Goal: Use online tool/utility: Utilize a website feature to perform a specific function

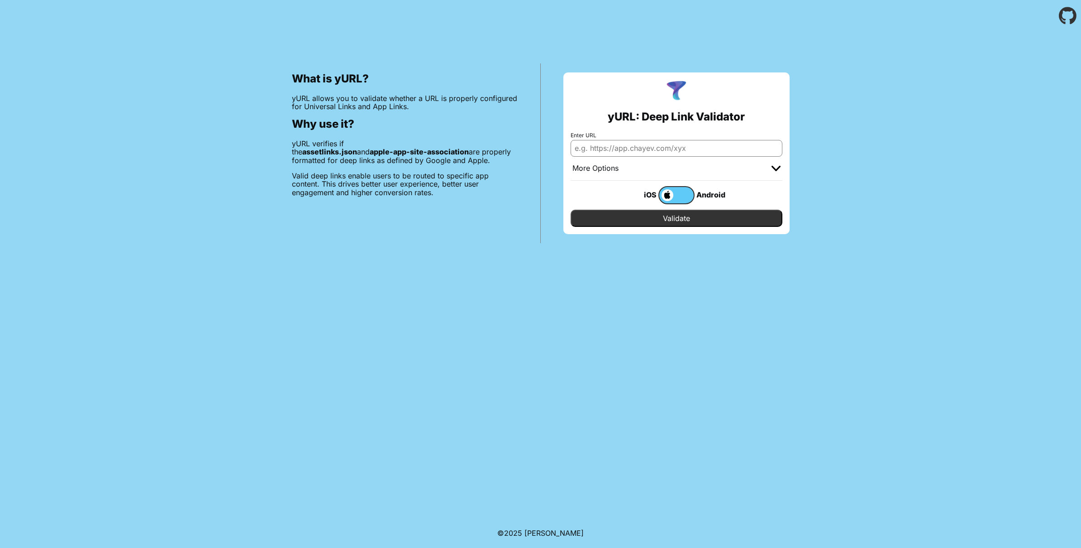
click at [656, 146] on input "Enter URL" at bounding box center [677, 148] width 212 height 16
paste input "https://ahsdemo.archestimely.com/set-password?email=daks1597@gmail.com&code=gLS…"
type input "https://ahsdemo.archestimely.com/set-password?email=daks1597@gmail.com&code=gLS…"
click at [666, 218] on input "Validate" at bounding box center [677, 218] width 212 height 17
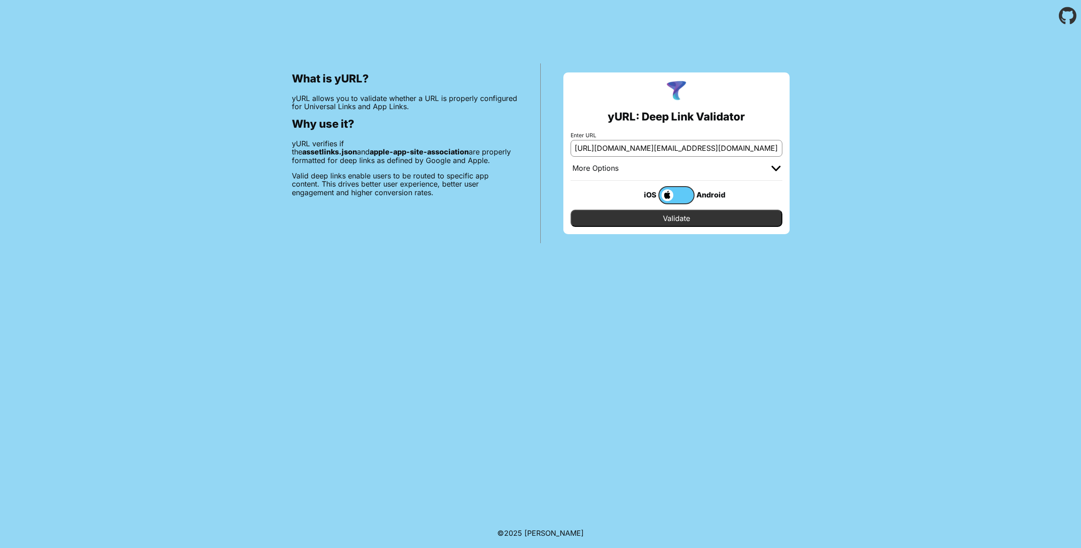
scroll to position [0, 0]
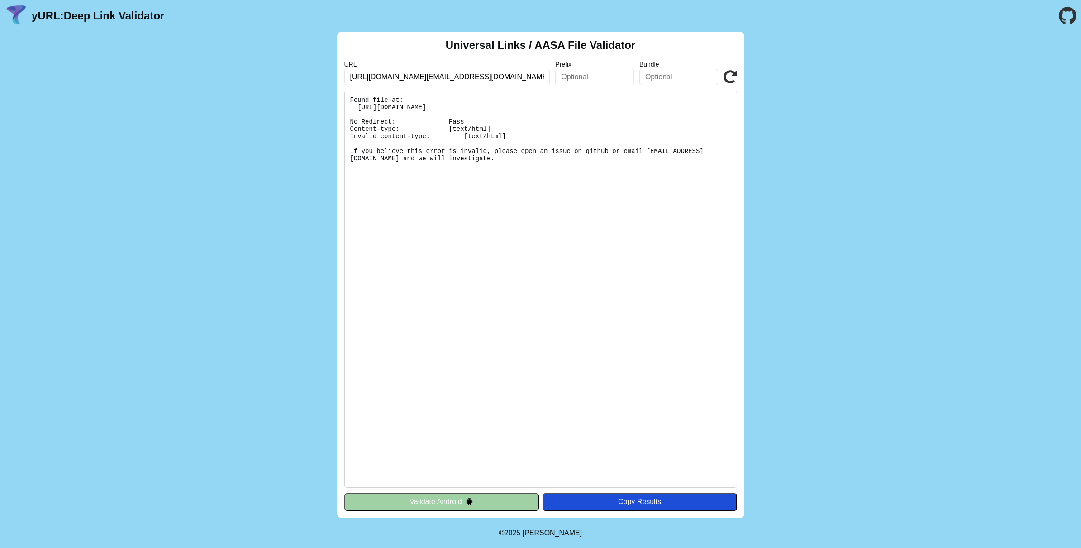
click at [730, 78] on icon at bounding box center [731, 77] width 14 height 14
drag, startPoint x: 357, startPoint y: 107, endPoint x: 633, endPoint y: 108, distance: 276.0
click at [633, 108] on pre "Found file at: [URL][DOMAIN_NAME] No Redirect: Pass Content-type: [text/html] I…" at bounding box center [540, 289] width 393 height 397
copy pre "[URL][DOMAIN_NAME]"
click at [453, 500] on button "Validate Android" at bounding box center [441, 501] width 195 height 17
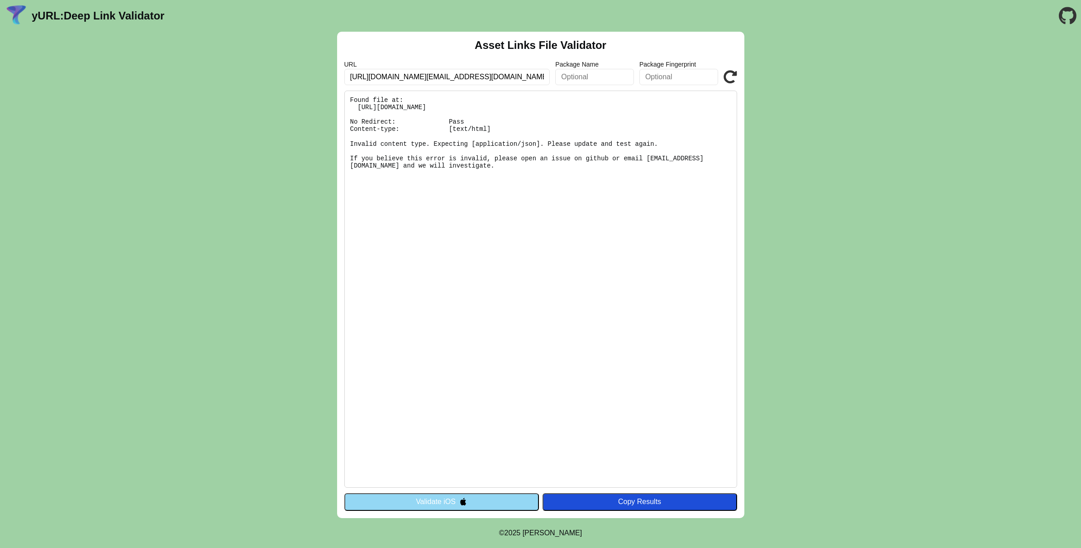
click at [502, 81] on input "https://ahsdemo.archestimely.com/set-password?email=daks1597@gmail.com" at bounding box center [447, 77] width 206 height 16
paste input "school.archestimely.com/set-password?email=daks1597@gmail.com&code=isXqq1"
type input "https://school.archestimely.com/set-password?email=daks1597@gmail.com&code=isXq…"
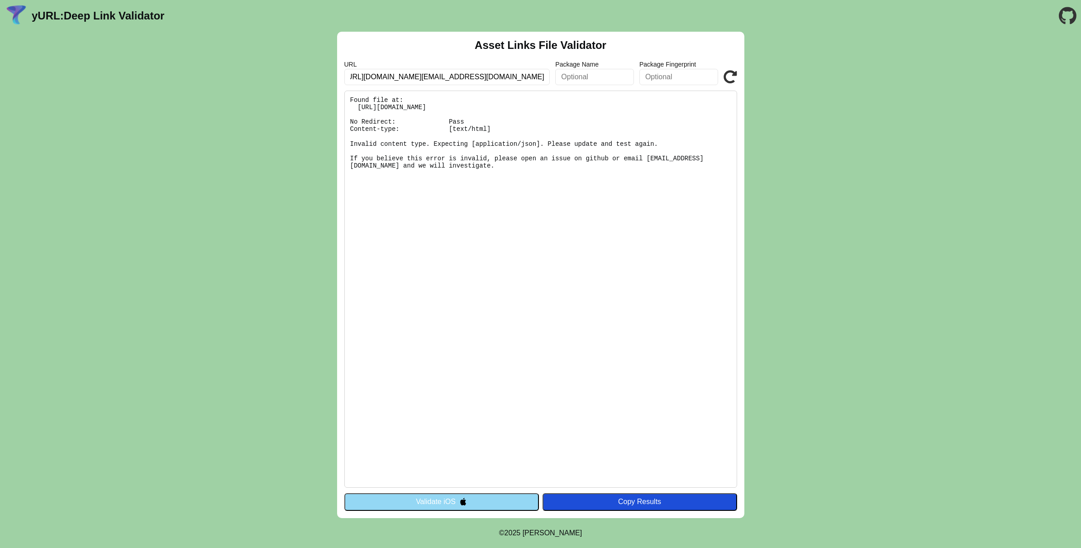
click at [598, 254] on pre "Found file at: https://ahsdemo.archestimely.com/.well-known/assetlinks.json No …" at bounding box center [540, 289] width 393 height 397
click at [729, 80] on icon at bounding box center [731, 77] width 14 height 14
click at [736, 77] on icon at bounding box center [731, 77] width 14 height 14
click at [424, 499] on button "Validate iOS" at bounding box center [441, 501] width 195 height 17
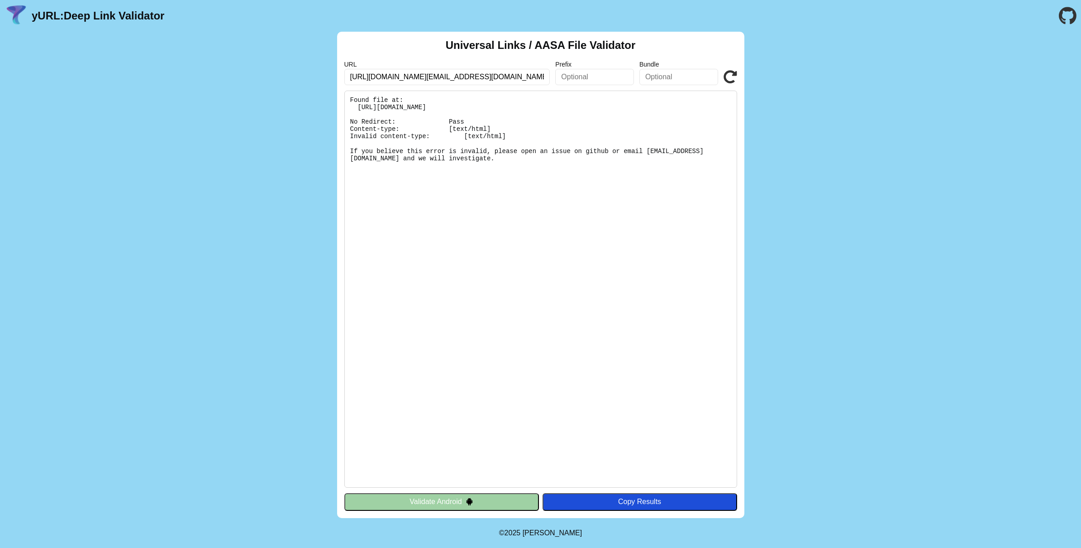
click at [730, 76] on icon at bounding box center [731, 77] width 14 height 14
click at [729, 74] on icon at bounding box center [731, 77] width 14 height 14
click at [475, 74] on input "[URL][DOMAIN_NAME][EMAIL_ADDRESS][DOMAIN_NAME]" at bounding box center [447, 77] width 206 height 16
drag, startPoint x: 453, startPoint y: 77, endPoint x: 549, endPoint y: 76, distance: 95.9
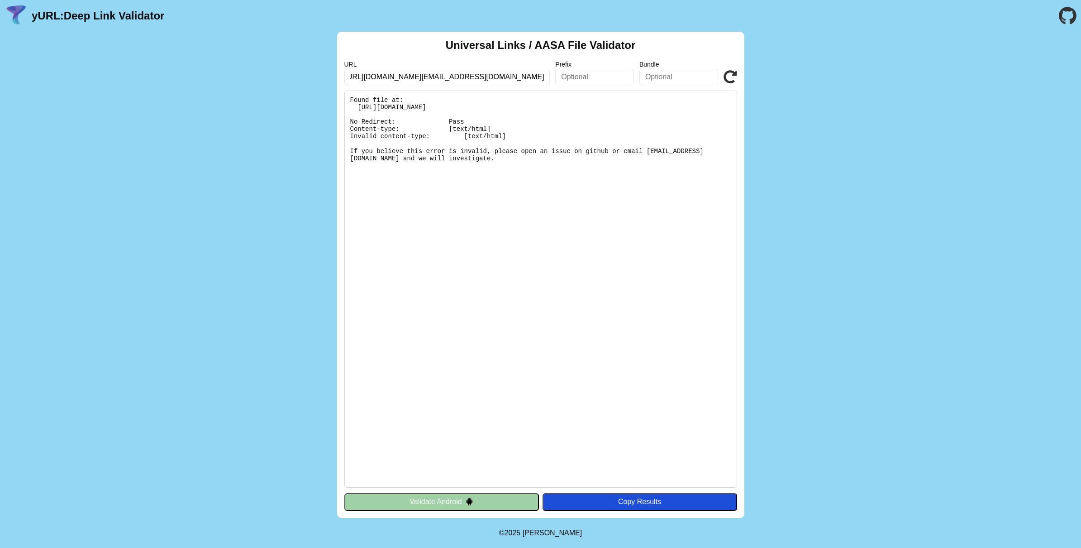
click at [549, 76] on input "[URL][DOMAIN_NAME][EMAIL_ADDRESS][DOMAIN_NAME]" at bounding box center [447, 77] width 206 height 16
type input "[URL][DOMAIN_NAME]"
click at [734, 79] on icon at bounding box center [731, 77] width 14 height 14
